Goal: Information Seeking & Learning: Learn about a topic

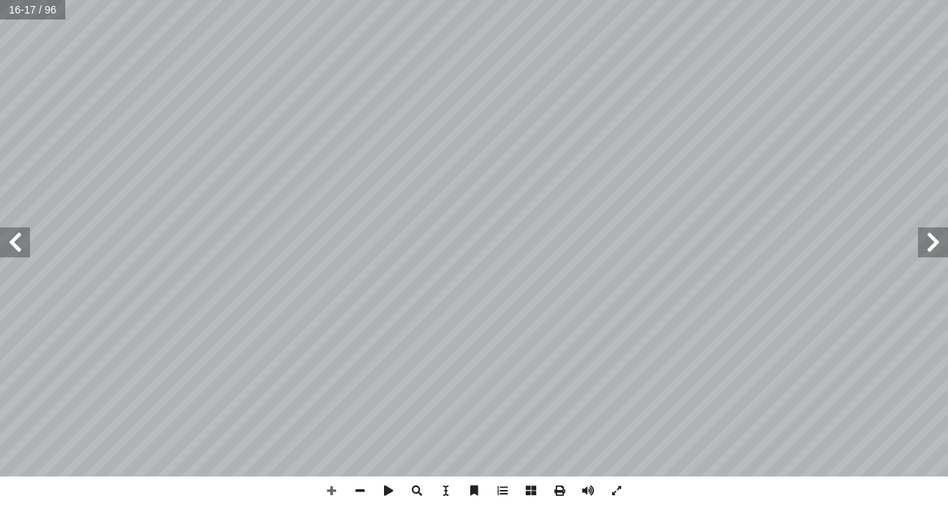
click at [15, 244] on span at bounding box center [15, 242] width 30 height 30
click at [331, 489] on span at bounding box center [331, 490] width 28 height 28
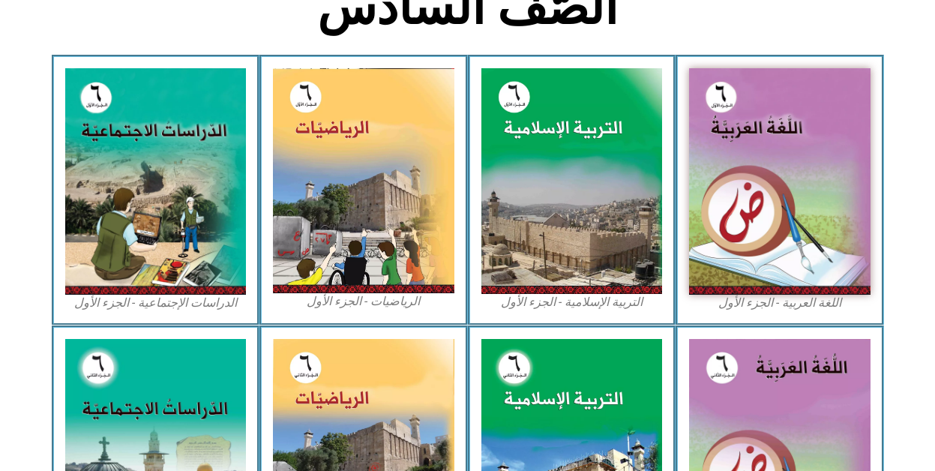
scroll to position [824, 0]
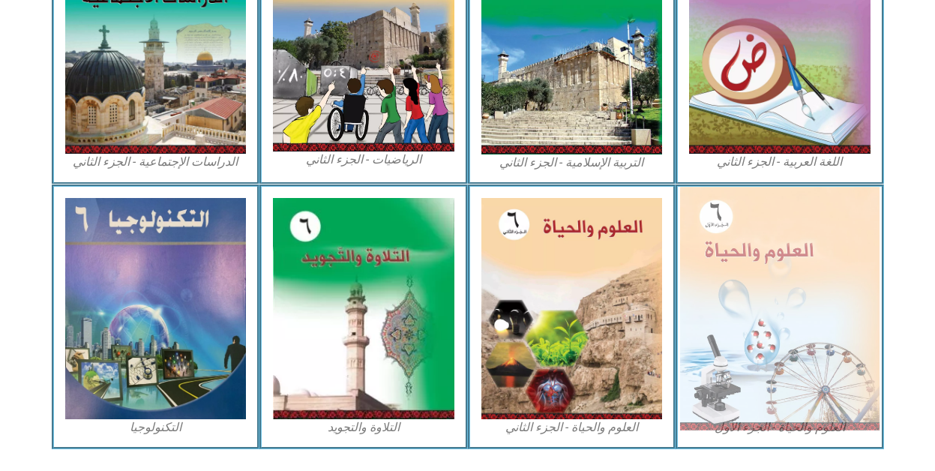
click at [830, 318] on img at bounding box center [779, 308] width 199 height 243
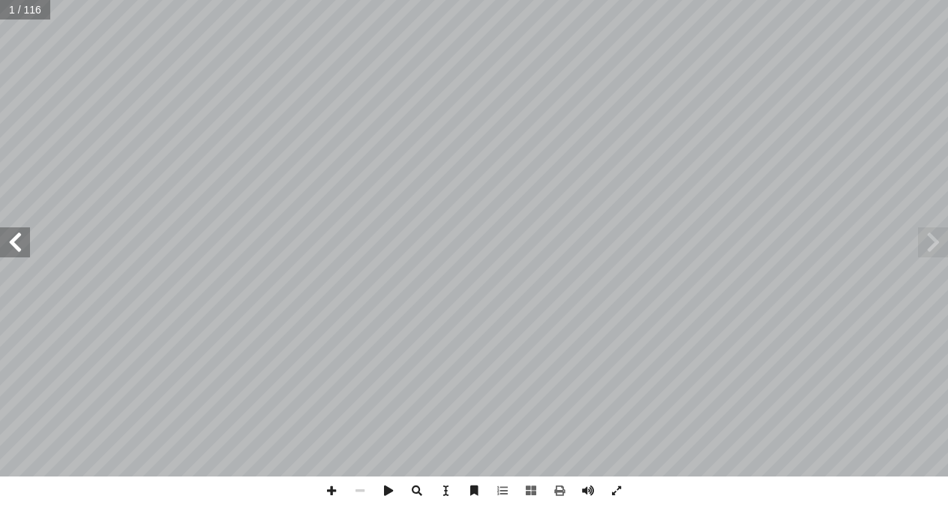
click at [24, 255] on span at bounding box center [15, 242] width 30 height 30
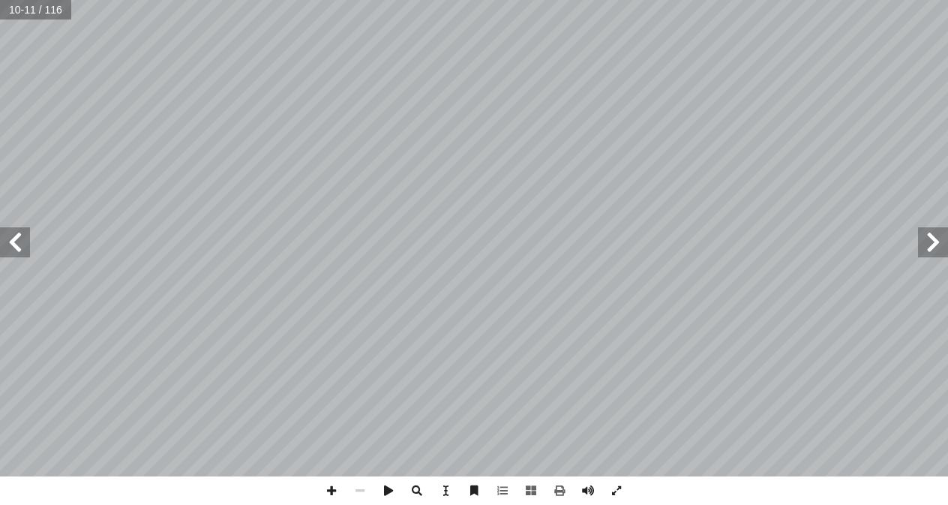
click at [24, 255] on span at bounding box center [15, 242] width 30 height 30
click at [331, 486] on span at bounding box center [331, 490] width 28 height 28
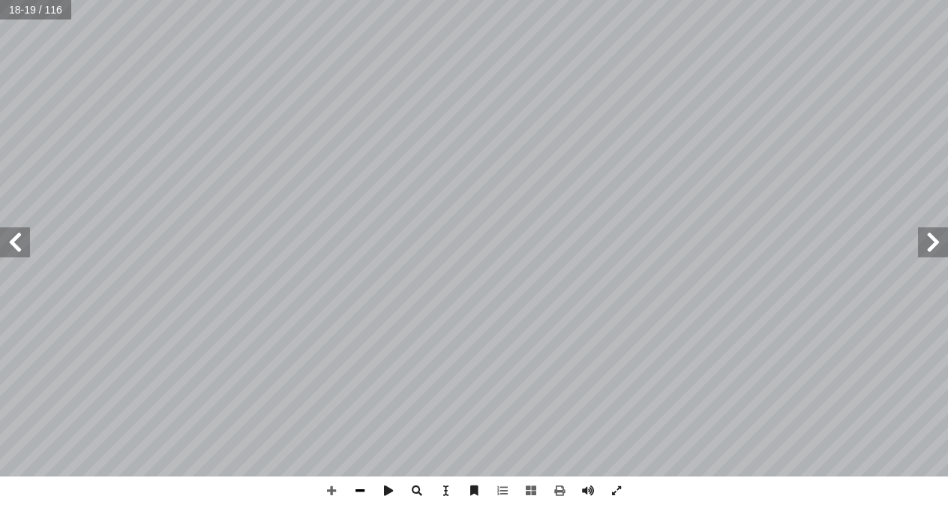
click at [357, 490] on span at bounding box center [360, 490] width 28 height 28
click at [330, 490] on span at bounding box center [331, 490] width 28 height 28
